Goal: Transaction & Acquisition: Purchase product/service

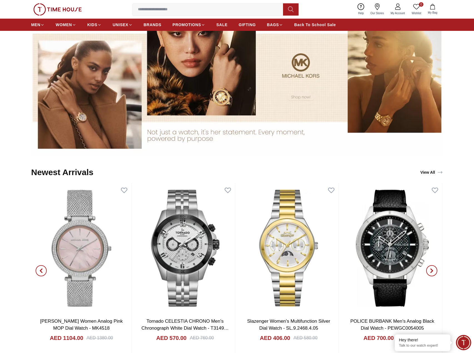
scroll to position [648, 0]
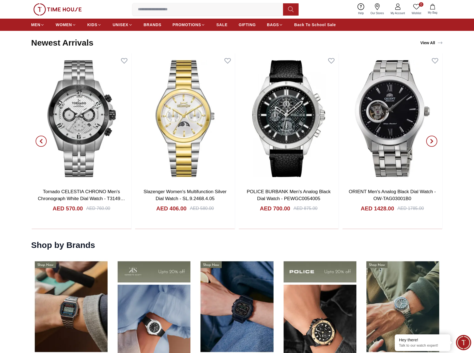
click at [428, 138] on span "button" at bounding box center [431, 141] width 11 height 11
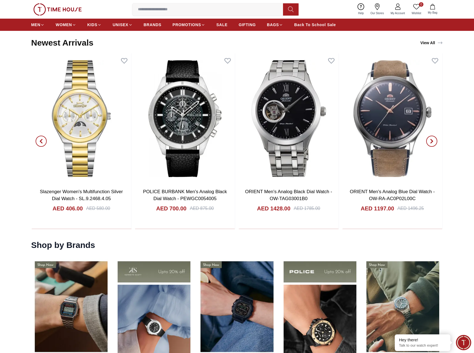
click at [428, 138] on span "button" at bounding box center [431, 141] width 11 height 11
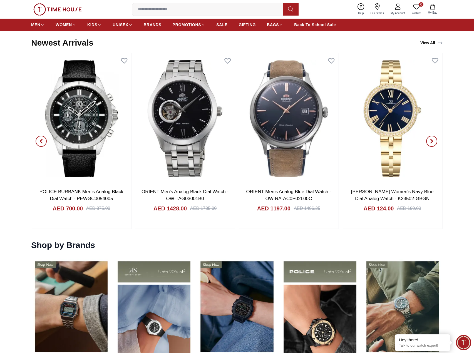
click at [436, 144] on span "button" at bounding box center [431, 141] width 11 height 11
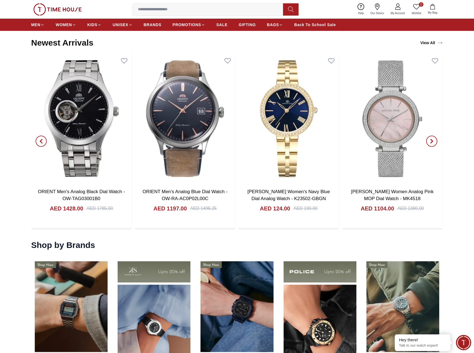
click at [438, 44] on icon at bounding box center [440, 43] width 6 height 6
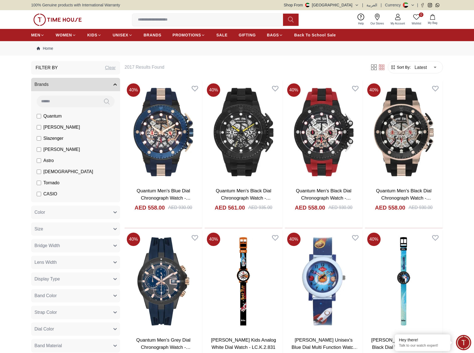
click at [377, 21] on link "Our Stores" at bounding box center [377, 20] width 20 height 14
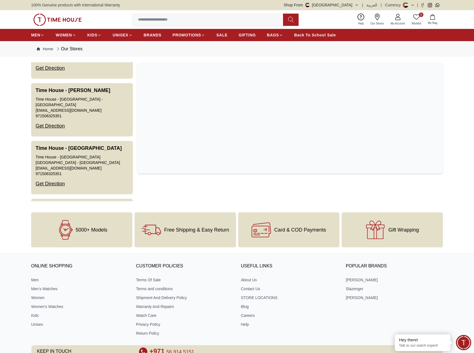
scroll to position [1201, 0]
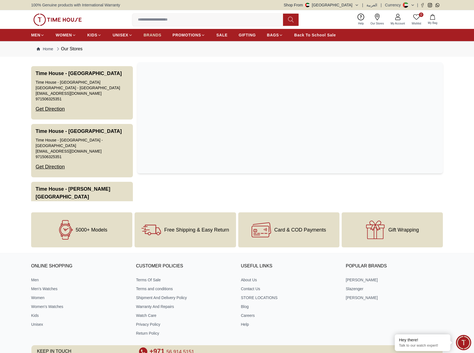
click at [150, 36] on span "BRANDS" at bounding box center [153, 35] width 18 height 6
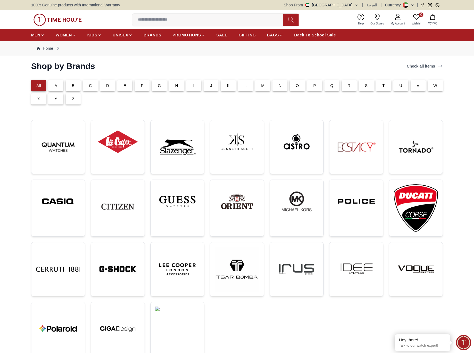
click at [56, 87] on p "A" at bounding box center [55, 86] width 3 height 6
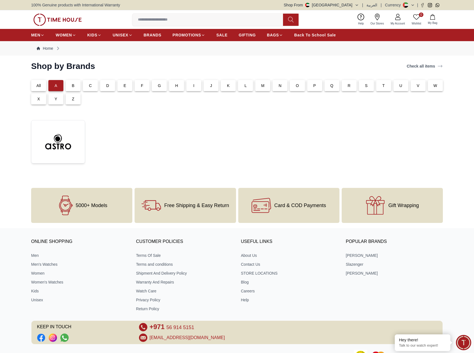
click at [39, 85] on p "All" at bounding box center [38, 86] width 4 height 6
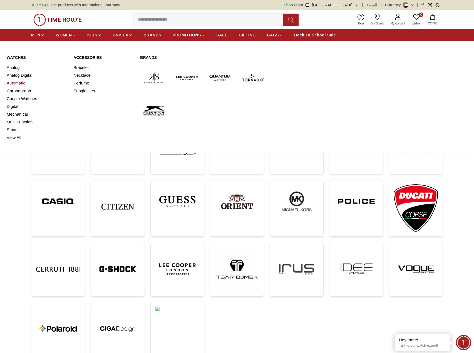
click at [21, 83] on link "Automatic" at bounding box center [37, 83] width 60 height 8
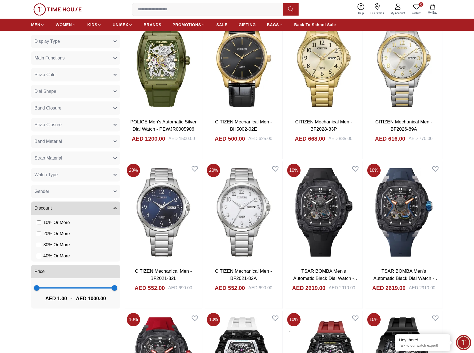
scroll to position [259, 0]
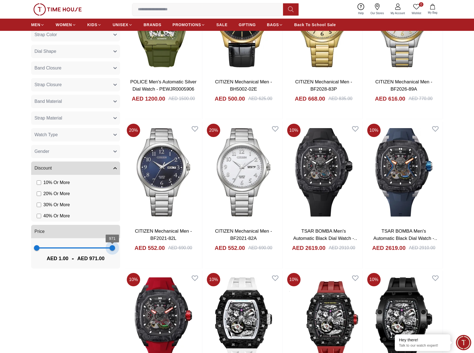
type input "****"
drag, startPoint x: 113, startPoint y: 248, endPoint x: 118, endPoint y: 247, distance: 4.5
click at [115, 247] on span "971" at bounding box center [112, 248] width 6 height 6
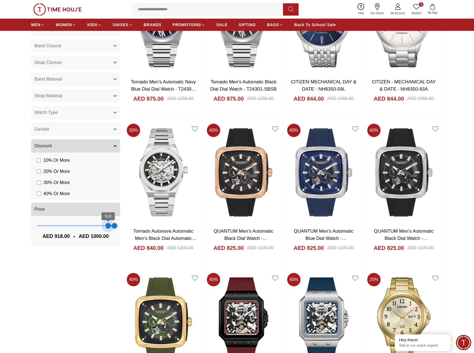
scroll to position [237, 0]
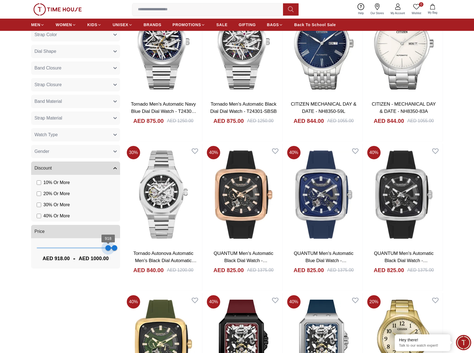
type input "***"
drag, startPoint x: 38, startPoint y: 248, endPoint x: 105, endPoint y: 247, distance: 67.3
click at [105, 247] on span "879" at bounding box center [105, 248] width 6 height 6
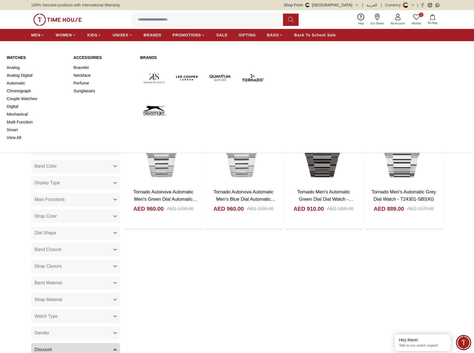
click at [31, 34] on div "MEN WOMEN KIDS UNISEX BRANDS PROMOTIONS SALE GIFTING BAGS Back To School Sale" at bounding box center [237, 35] width 474 height 12
click at [34, 34] on span "MEN" at bounding box center [35, 35] width 9 height 6
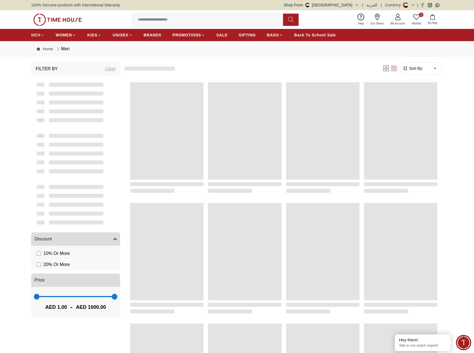
click at [34, 34] on span "MEN" at bounding box center [35, 35] width 9 height 6
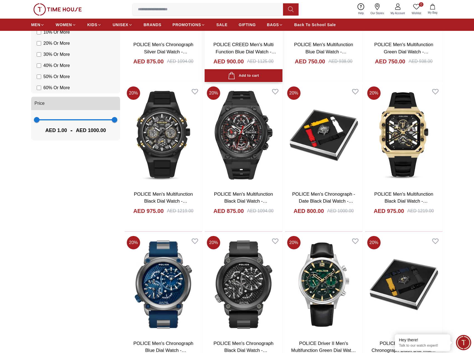
scroll to position [441, 0]
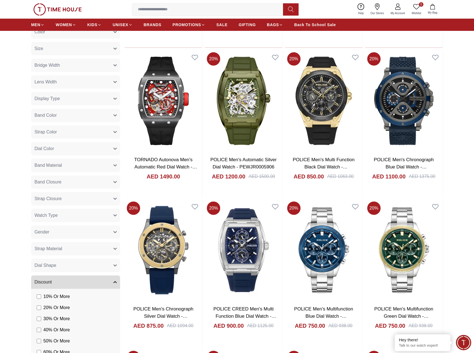
scroll to position [311, 0]
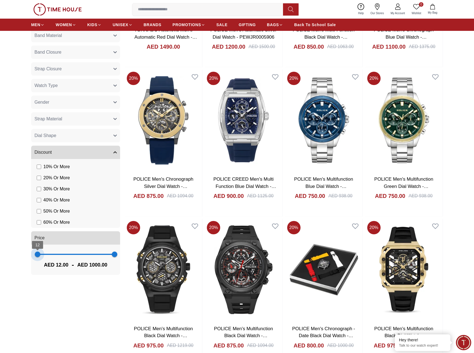
type input "***"
drag, startPoint x: 38, startPoint y: 256, endPoint x: 76, endPoint y: 257, distance: 38.9
click at [76, 257] on span "511" at bounding box center [77, 254] width 6 height 6
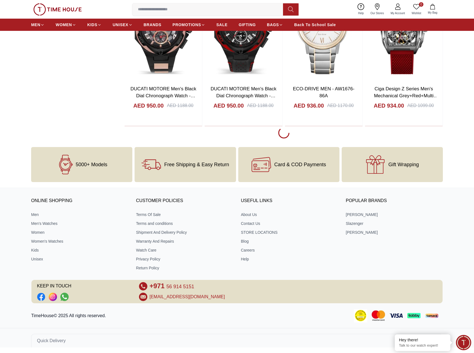
scroll to position [570, 0]
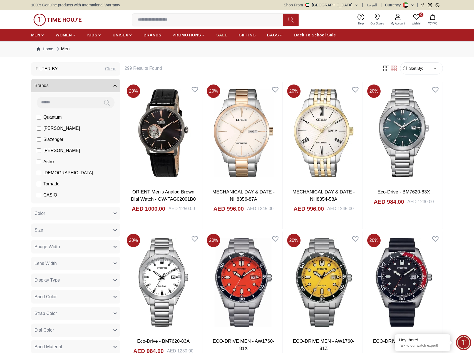
click at [222, 36] on span "SALE" at bounding box center [221, 35] width 11 height 6
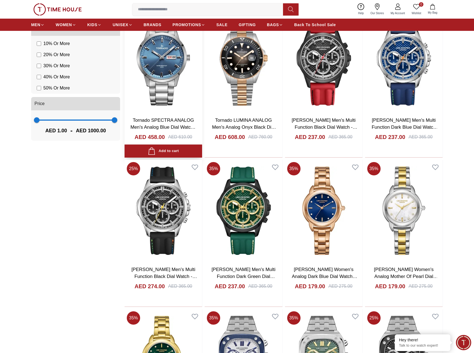
scroll to position [648, 0]
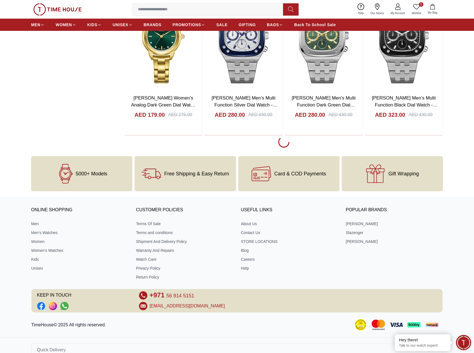
scroll to position [849, 0]
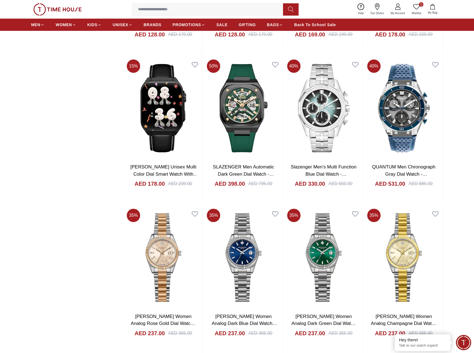
scroll to position [1497, 0]
